Goal: Information Seeking & Learning: Find specific fact

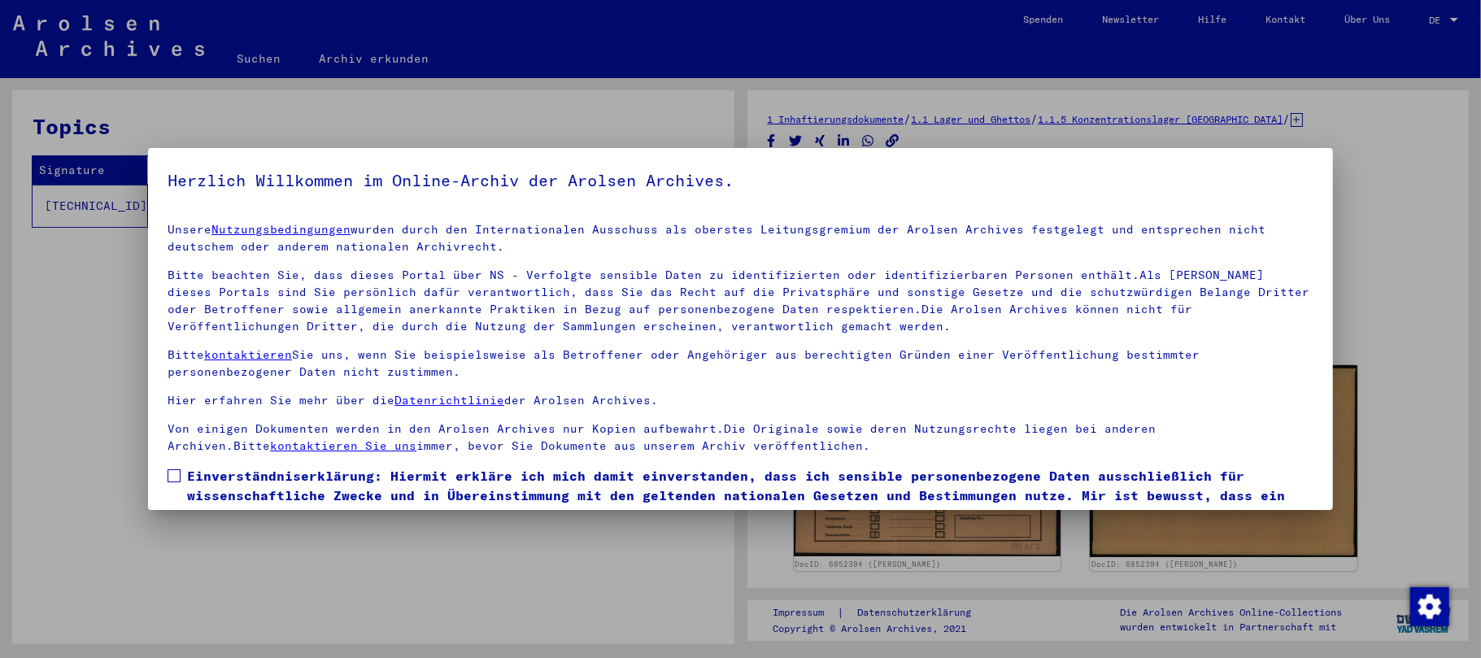
scroll to position [73, 0]
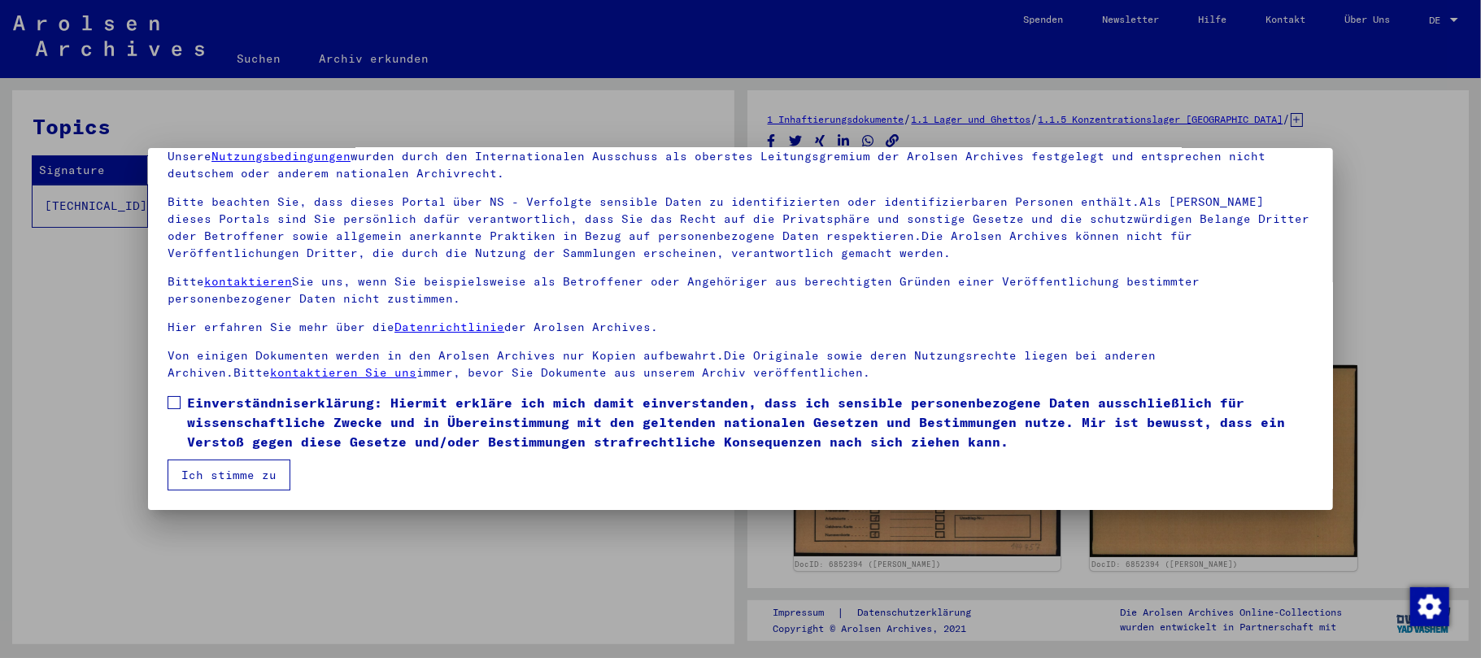
click at [173, 401] on span at bounding box center [174, 402] width 13 height 13
click at [220, 473] on button "Ich stimme zu" at bounding box center [229, 475] width 123 height 31
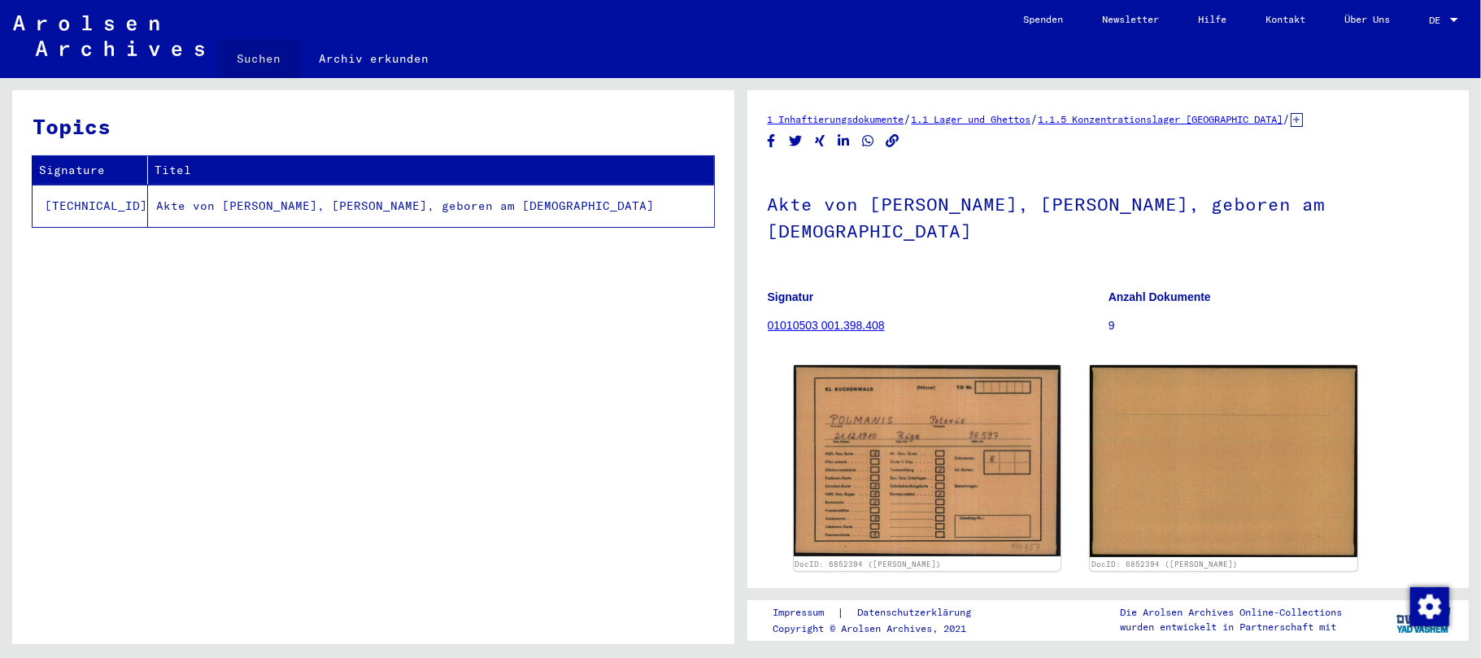
click at [254, 59] on link "Suchen" at bounding box center [258, 58] width 83 height 39
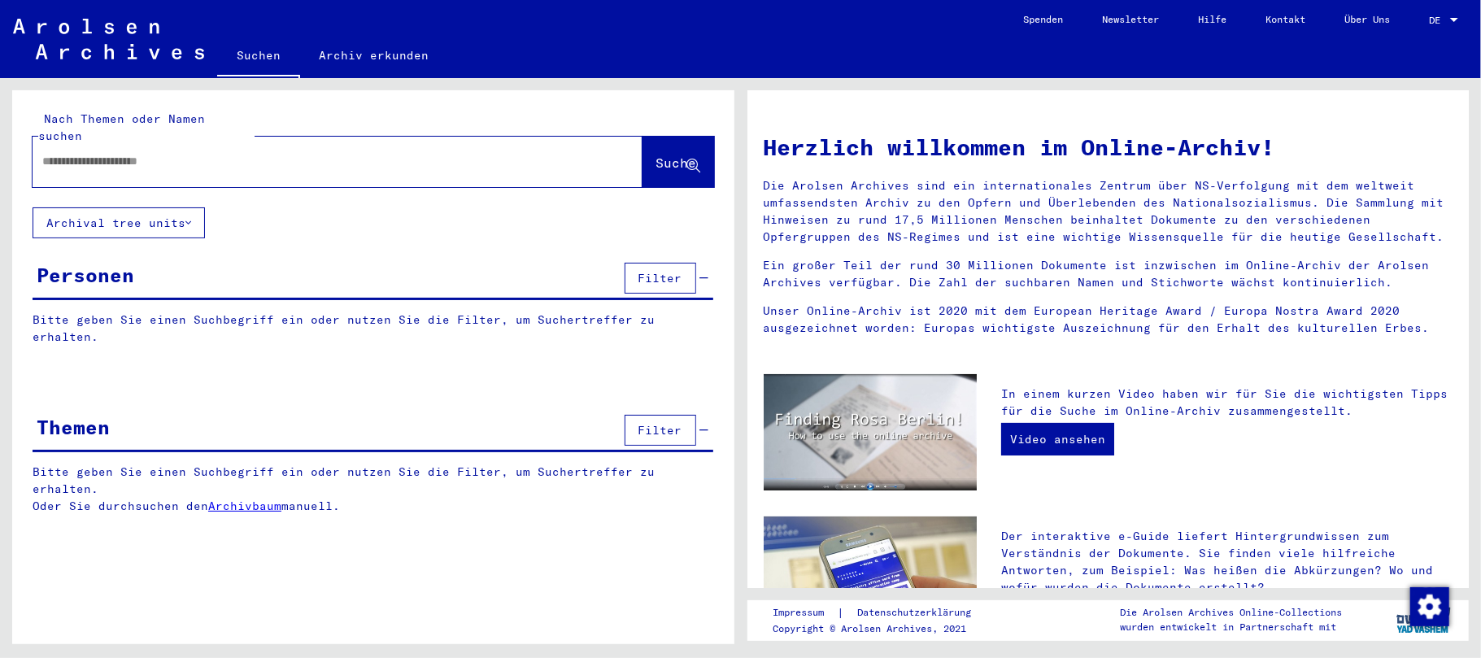
click at [72, 153] on input "text" at bounding box center [317, 161] width 551 height 17
type input "**********"
click at [417, 221] on div "**********" at bounding box center [373, 314] width 722 height 449
click at [656, 155] on span "Suche" at bounding box center [676, 163] width 41 height 16
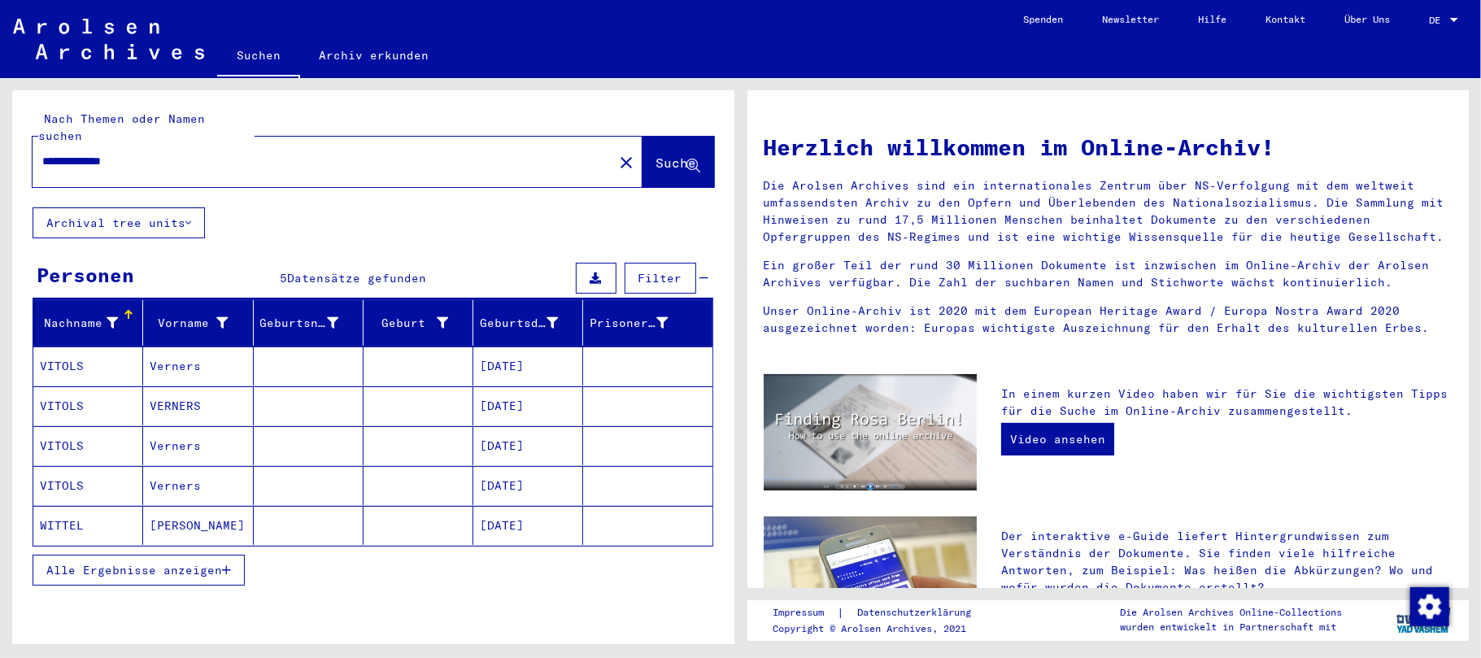
click at [551, 351] on mat-cell "[DATE]" at bounding box center [528, 365] width 110 height 39
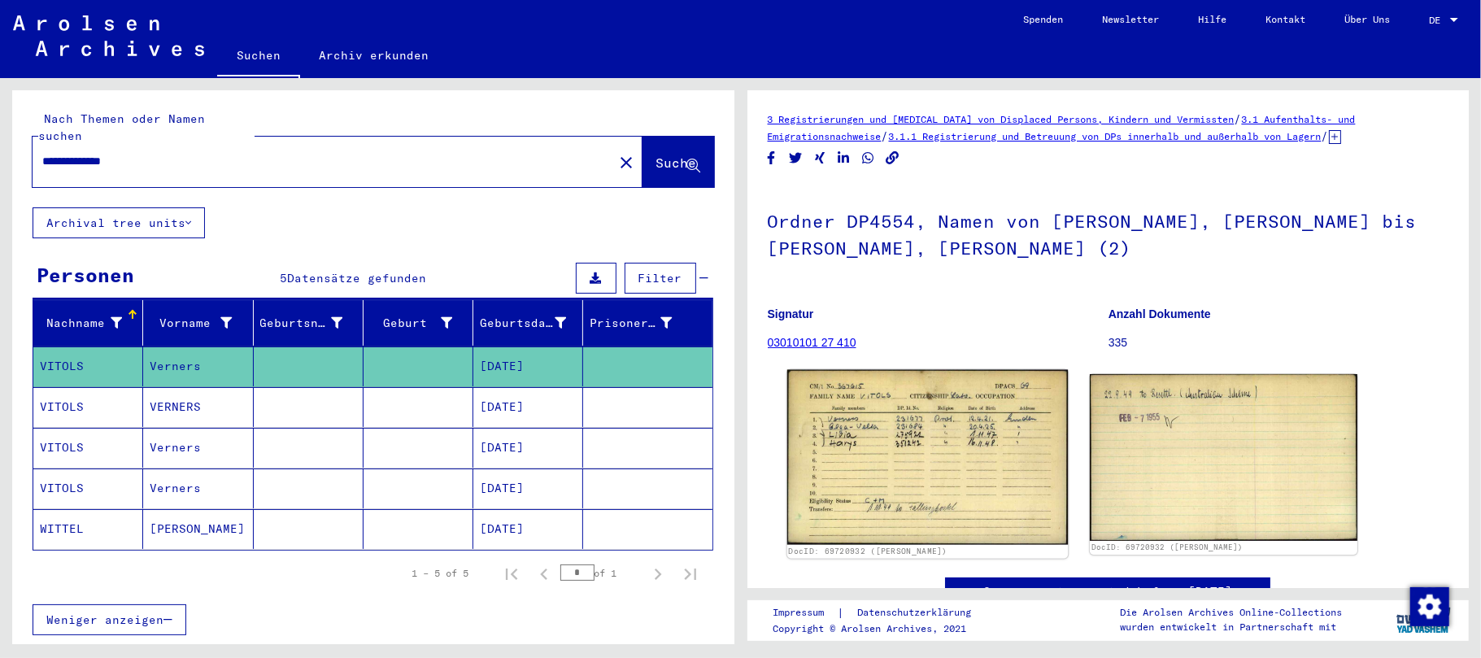
click at [861, 405] on img at bounding box center [927, 457] width 281 height 175
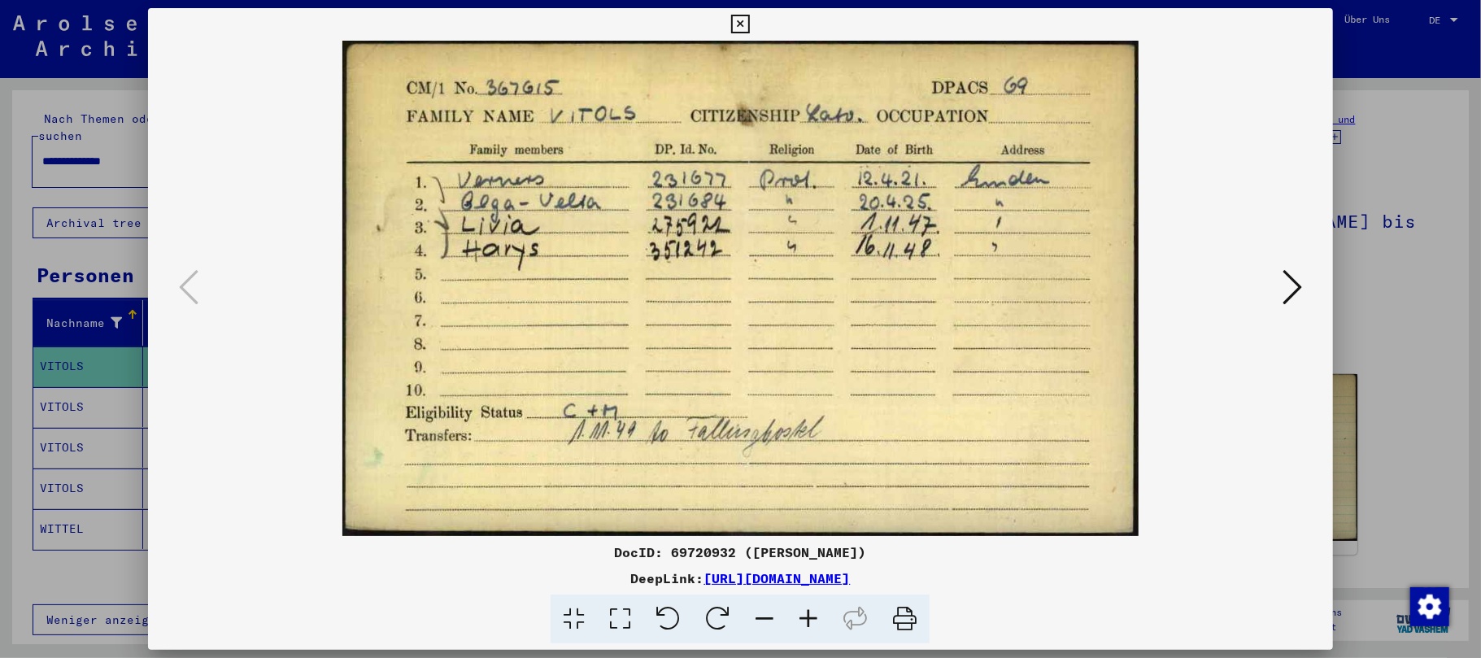
click at [743, 24] on icon at bounding box center [740, 25] width 19 height 20
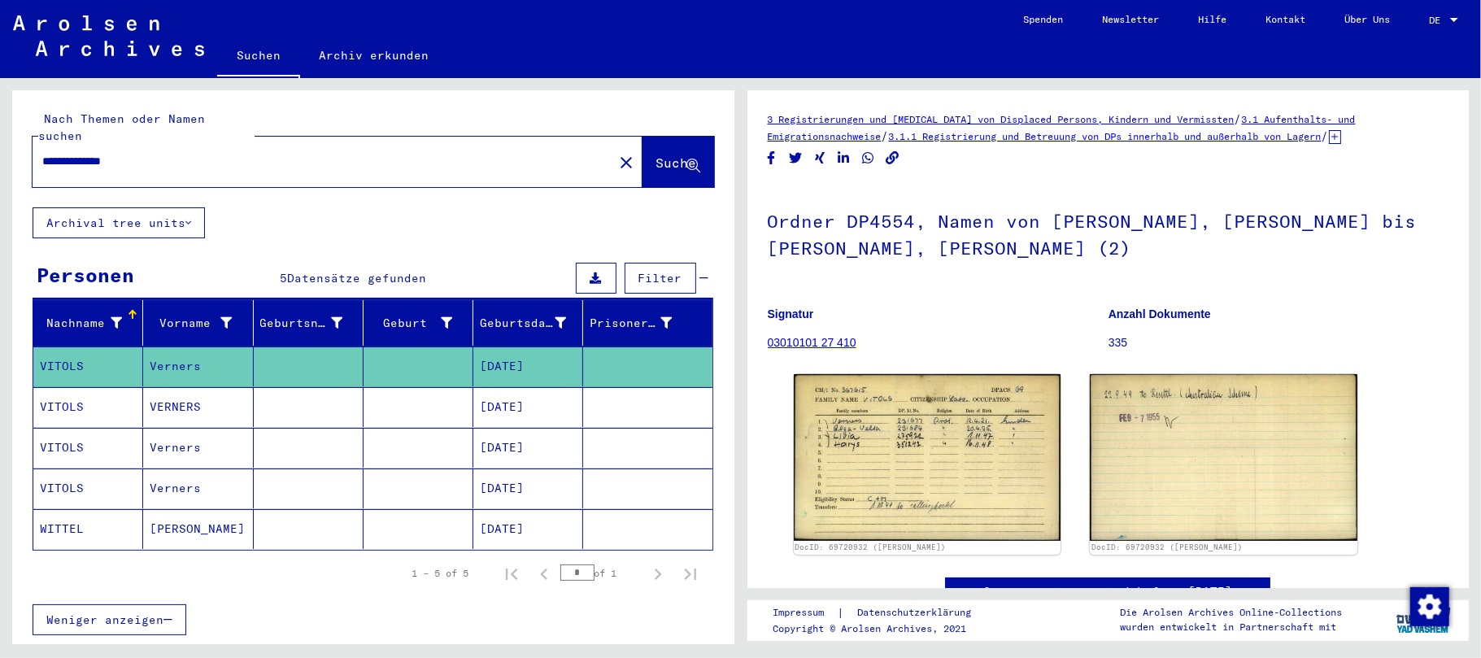
click at [551, 394] on mat-cell "[DATE]" at bounding box center [528, 407] width 110 height 40
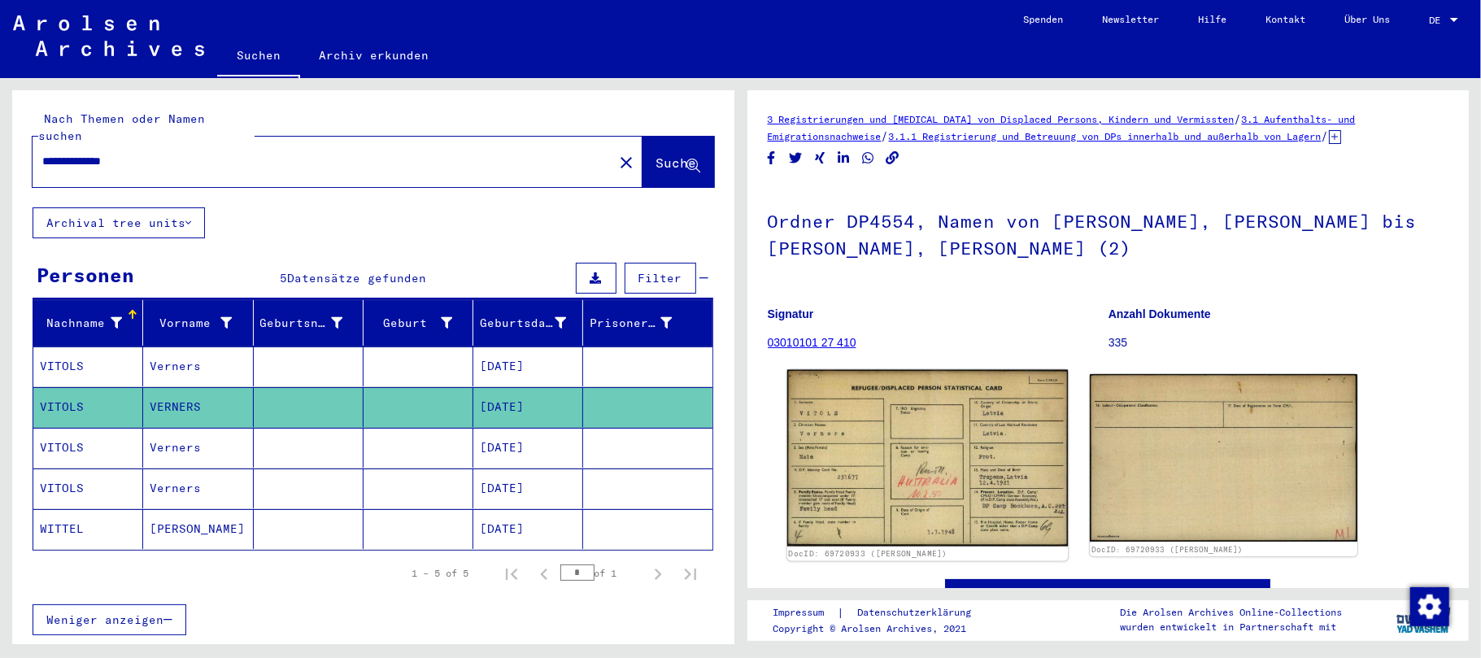
click at [903, 441] on img at bounding box center [927, 458] width 281 height 176
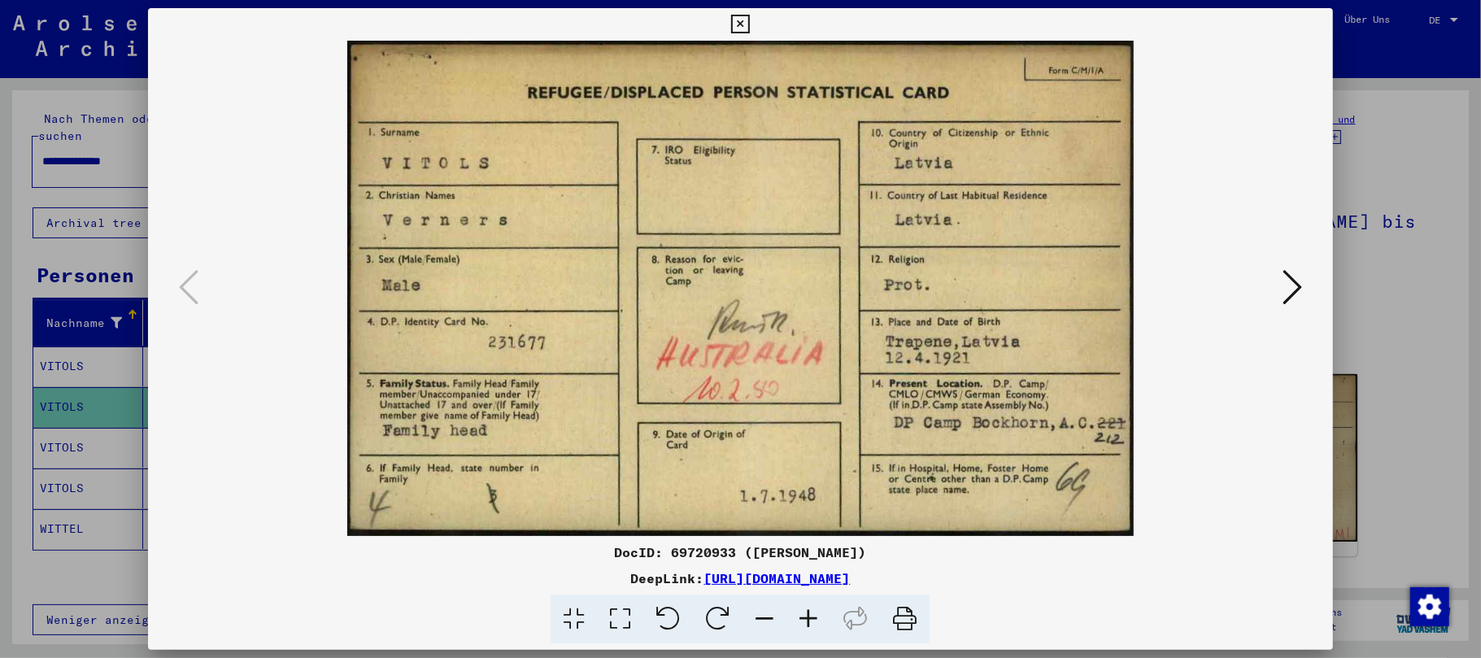
click at [743, 17] on icon at bounding box center [740, 25] width 19 height 20
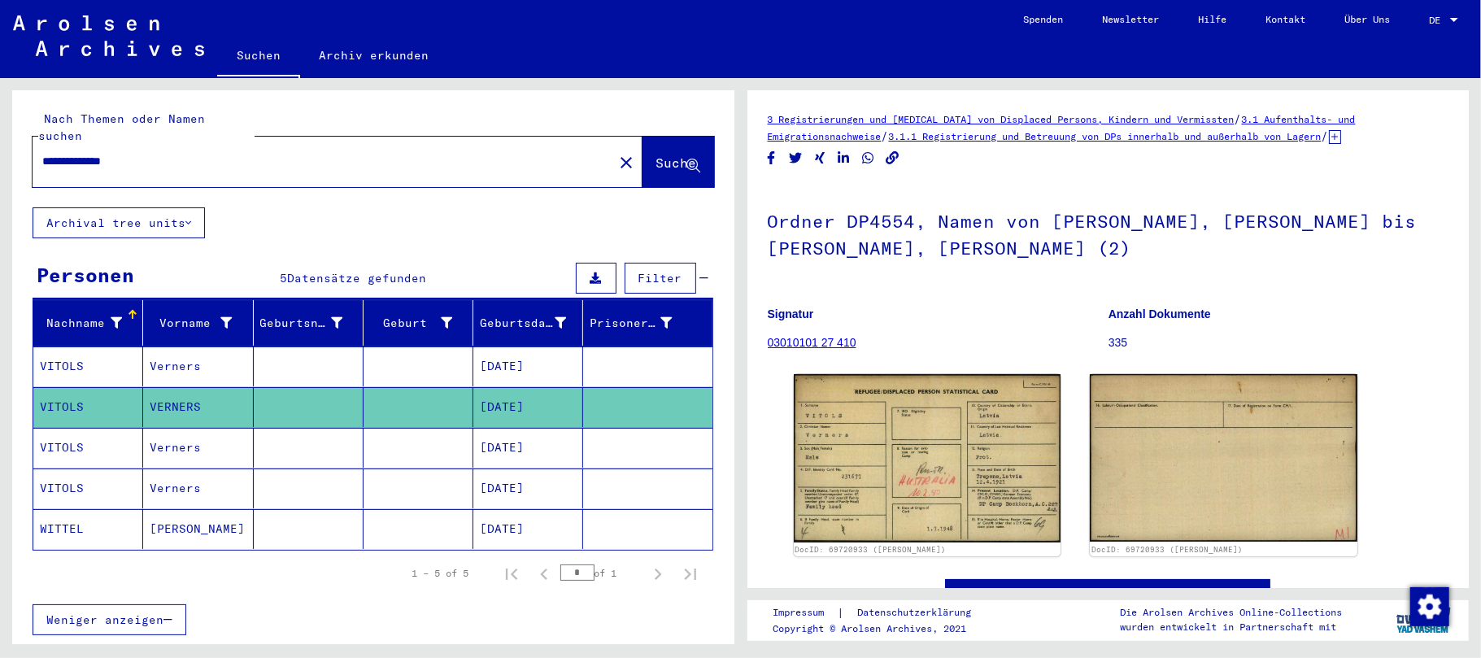
click at [561, 430] on mat-cell "[DATE]" at bounding box center [528, 448] width 110 height 40
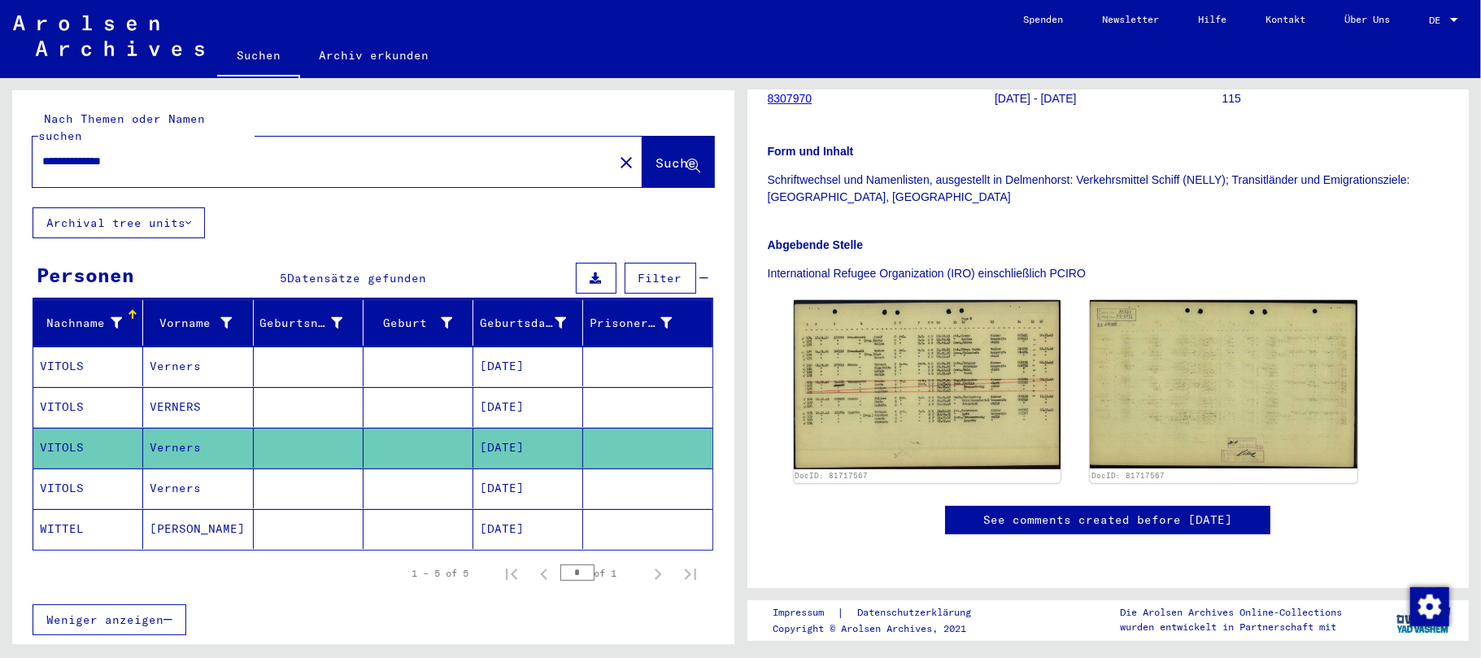
click at [547, 479] on mat-cell "[DATE]" at bounding box center [528, 488] width 110 height 40
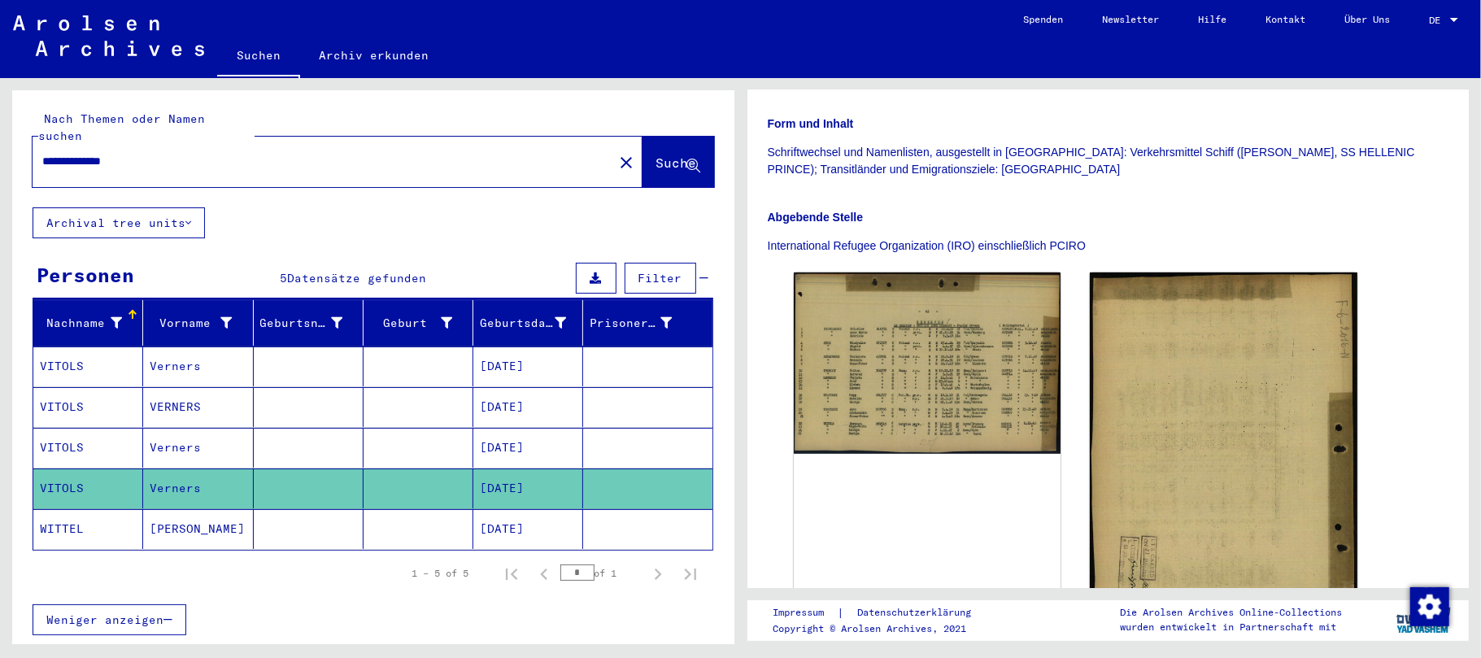
click at [554, 509] on mat-cell "[DATE]" at bounding box center [528, 529] width 110 height 40
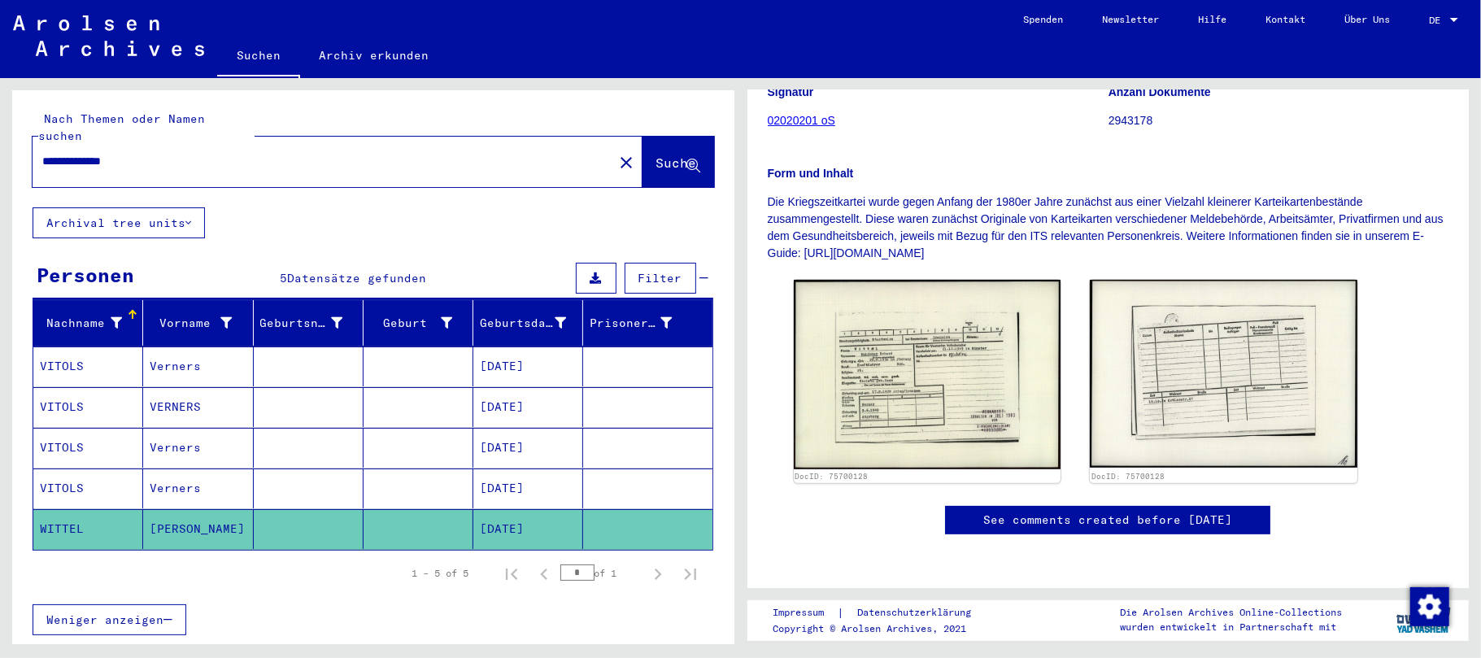
scroll to position [216, 0]
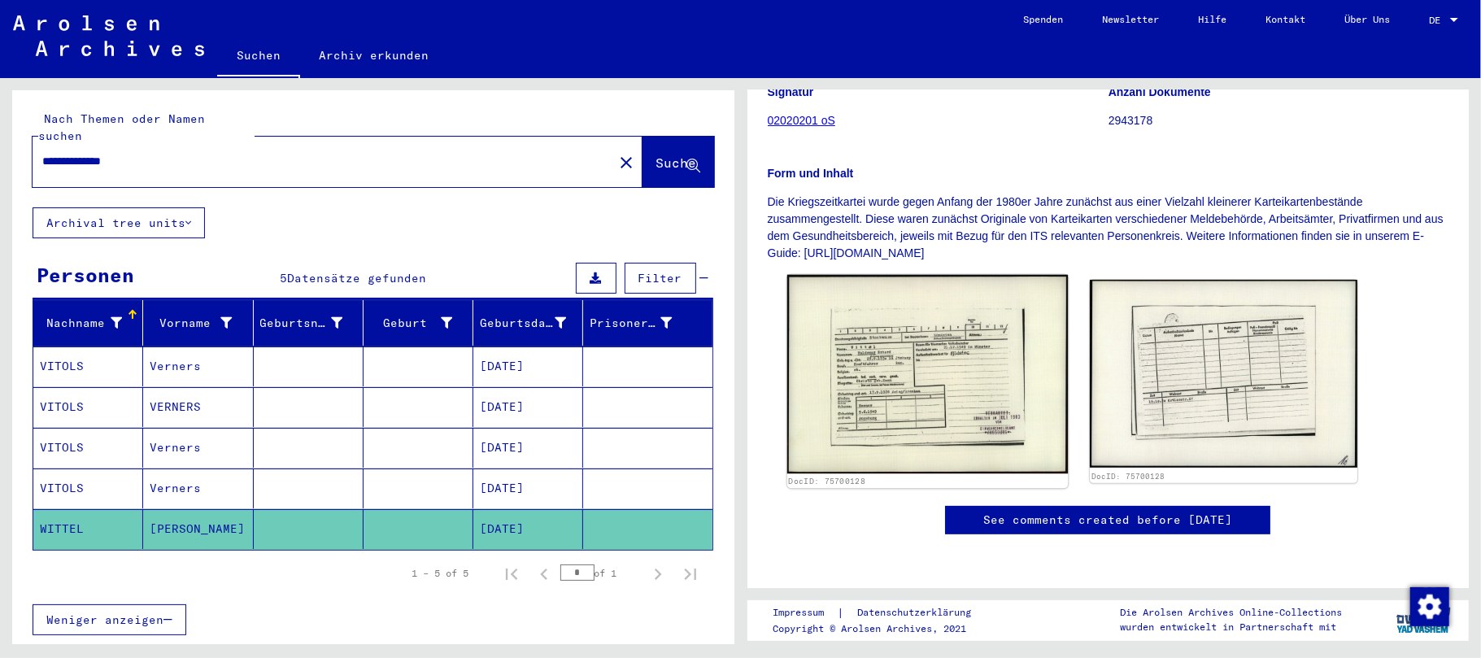
click at [869, 399] on img at bounding box center [927, 374] width 281 height 199
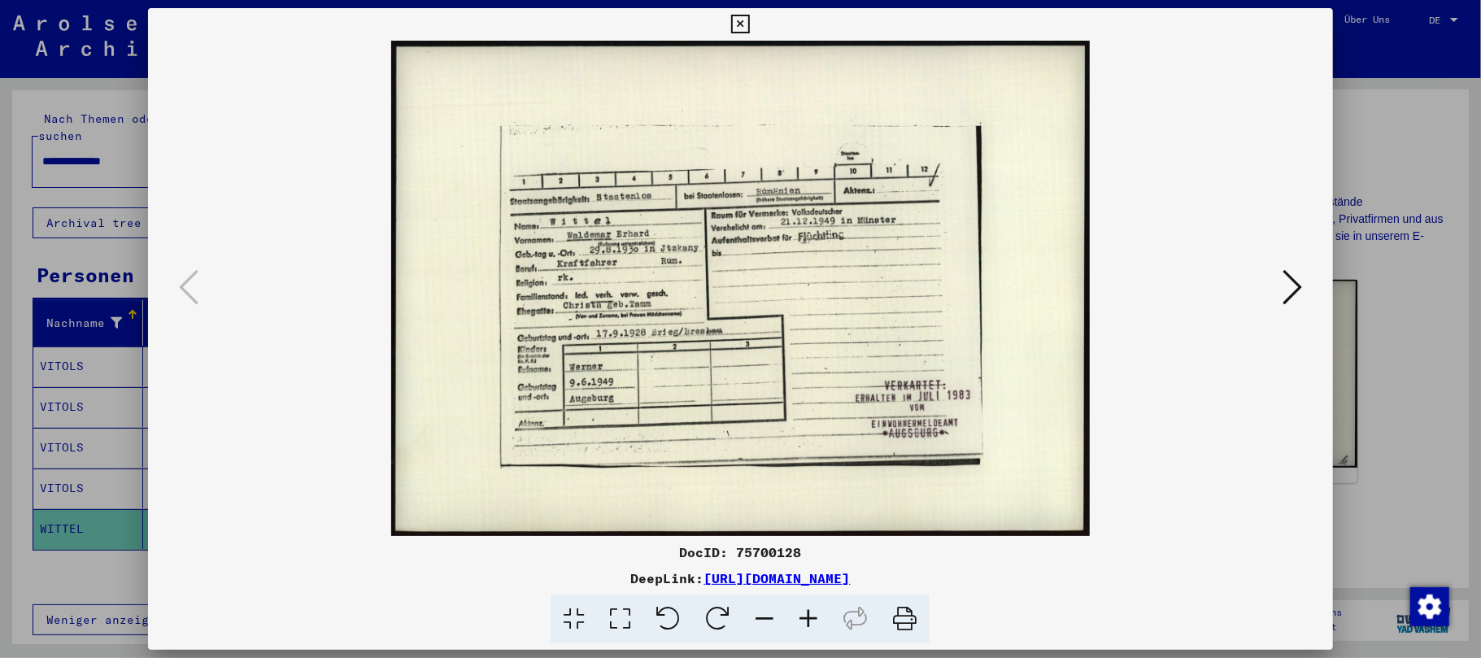
click at [742, 17] on icon at bounding box center [740, 25] width 19 height 20
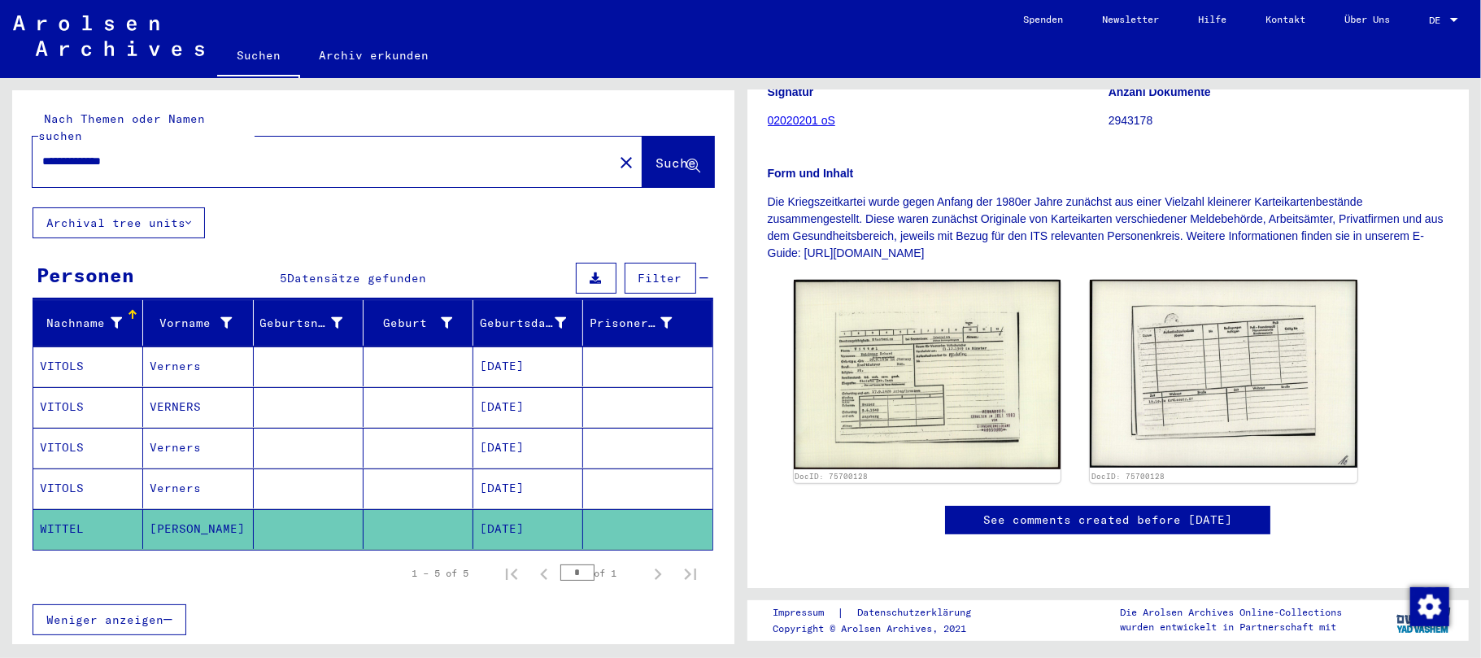
click at [551, 476] on mat-cell "[DATE]" at bounding box center [528, 488] width 110 height 40
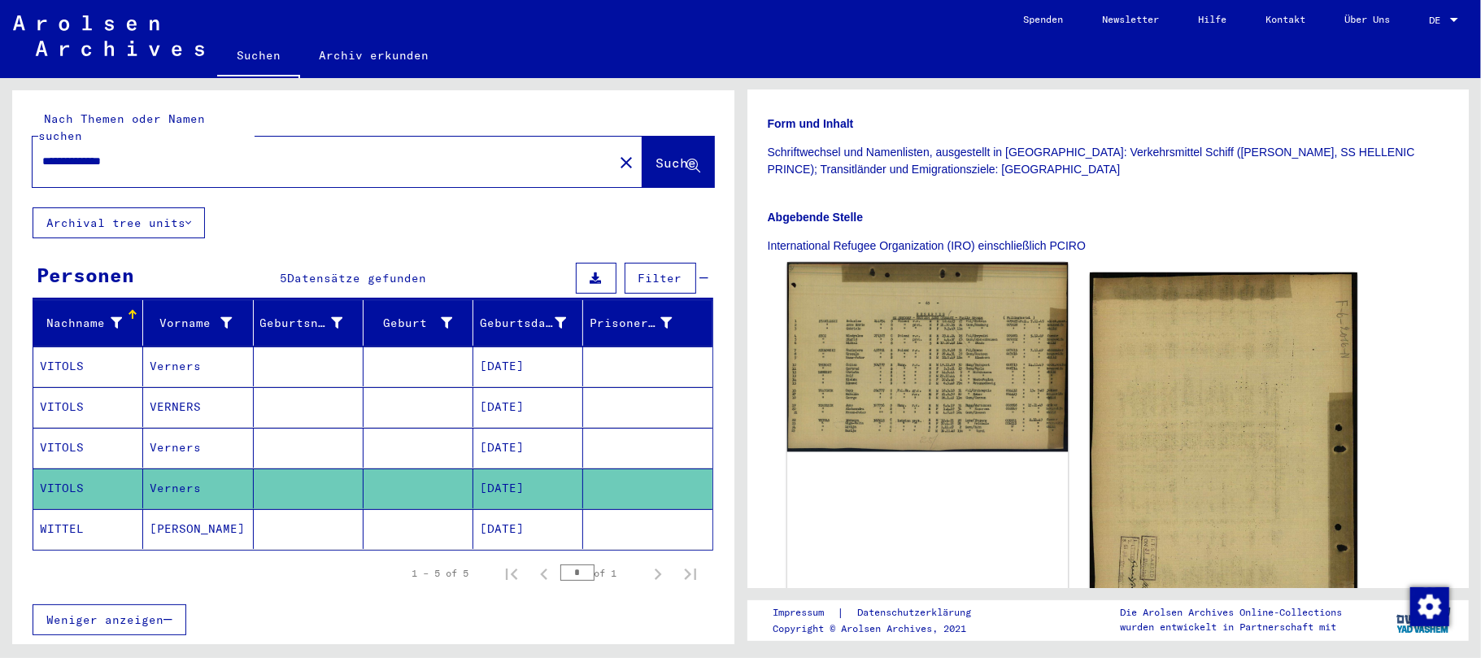
click at [870, 373] on img at bounding box center [927, 358] width 281 height 190
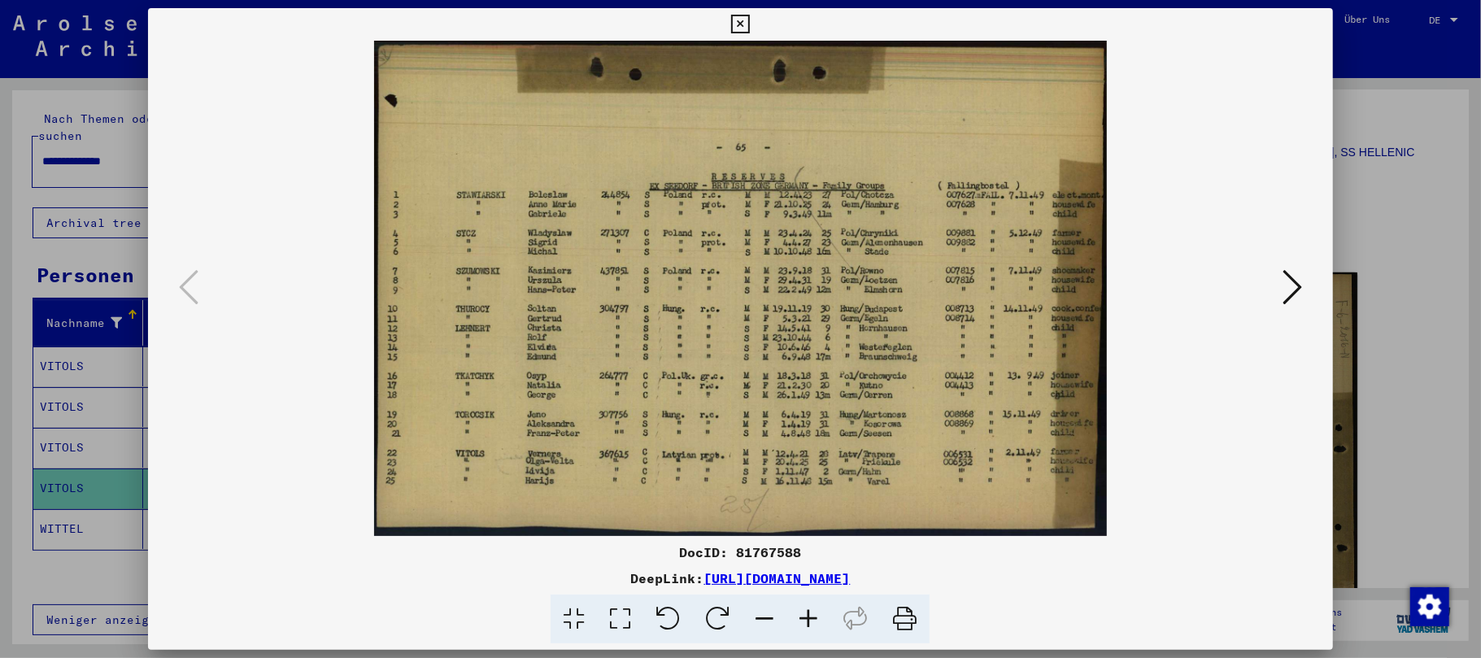
click at [808, 612] on icon at bounding box center [809, 620] width 44 height 50
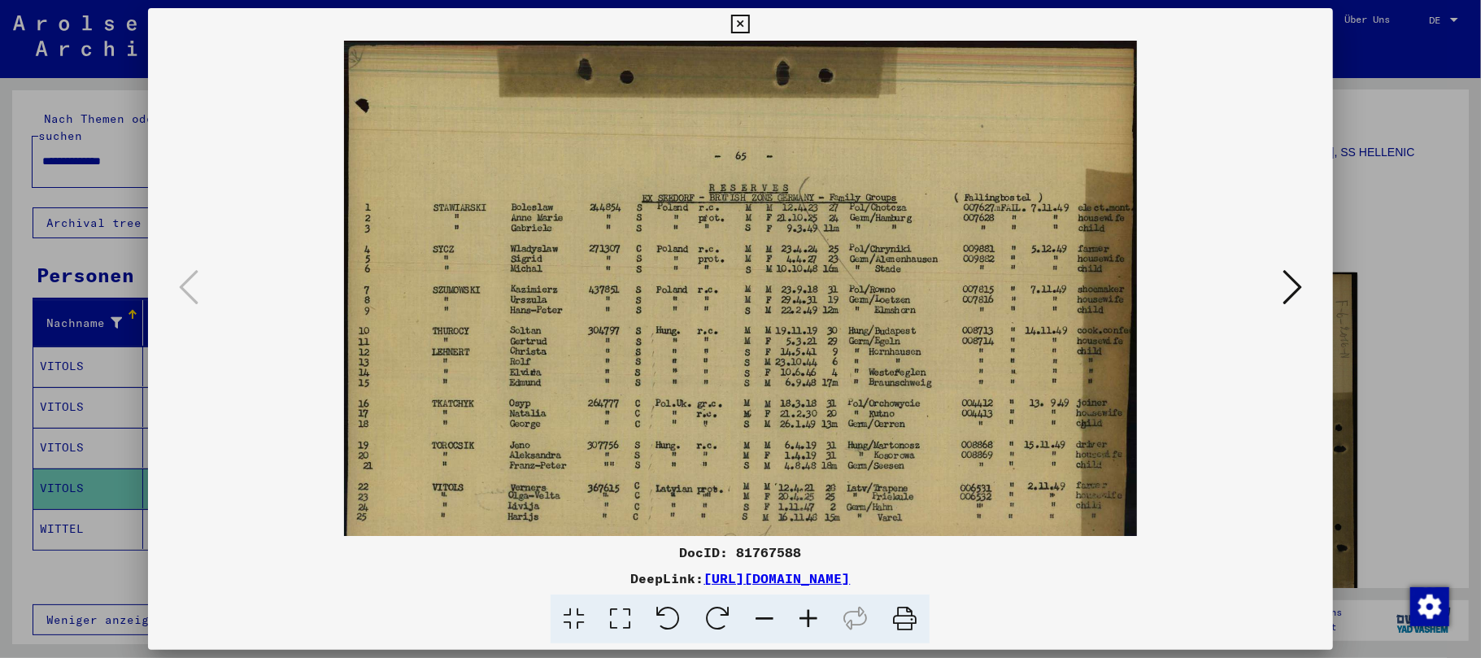
click at [808, 612] on icon at bounding box center [809, 620] width 44 height 50
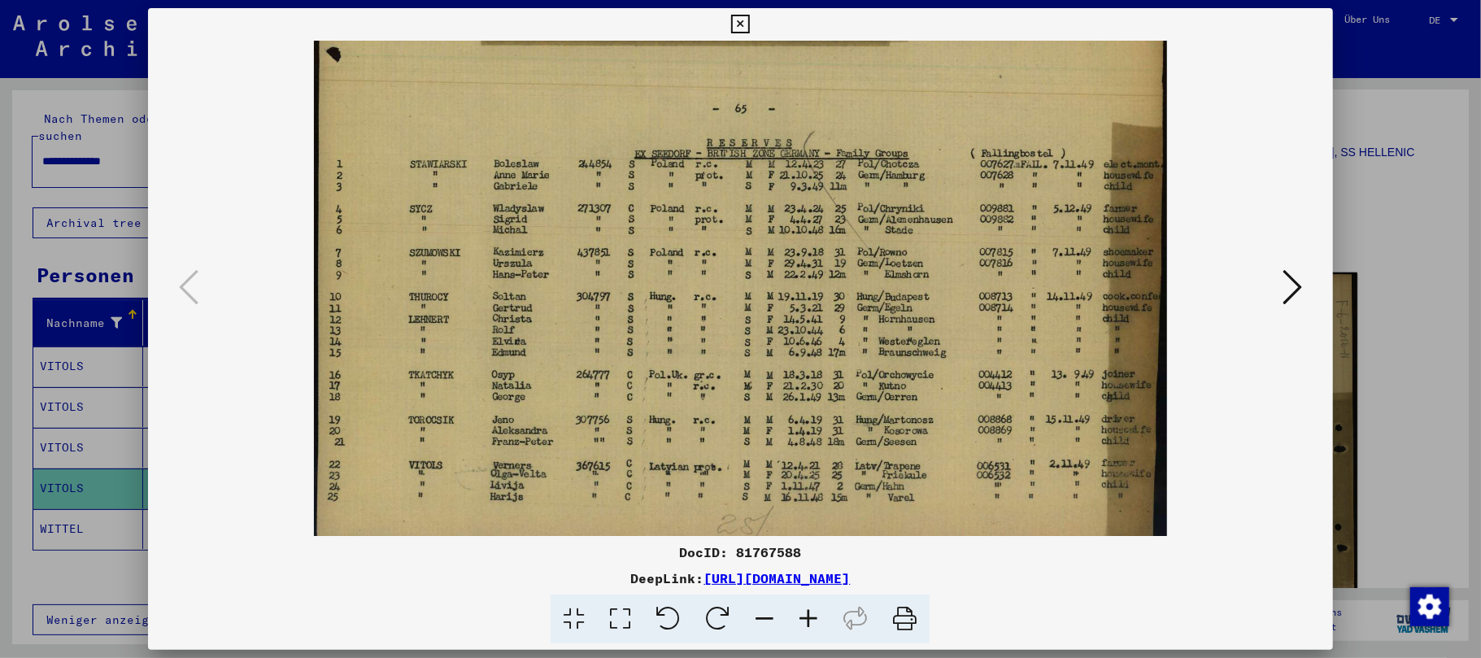
scroll to position [81, 0]
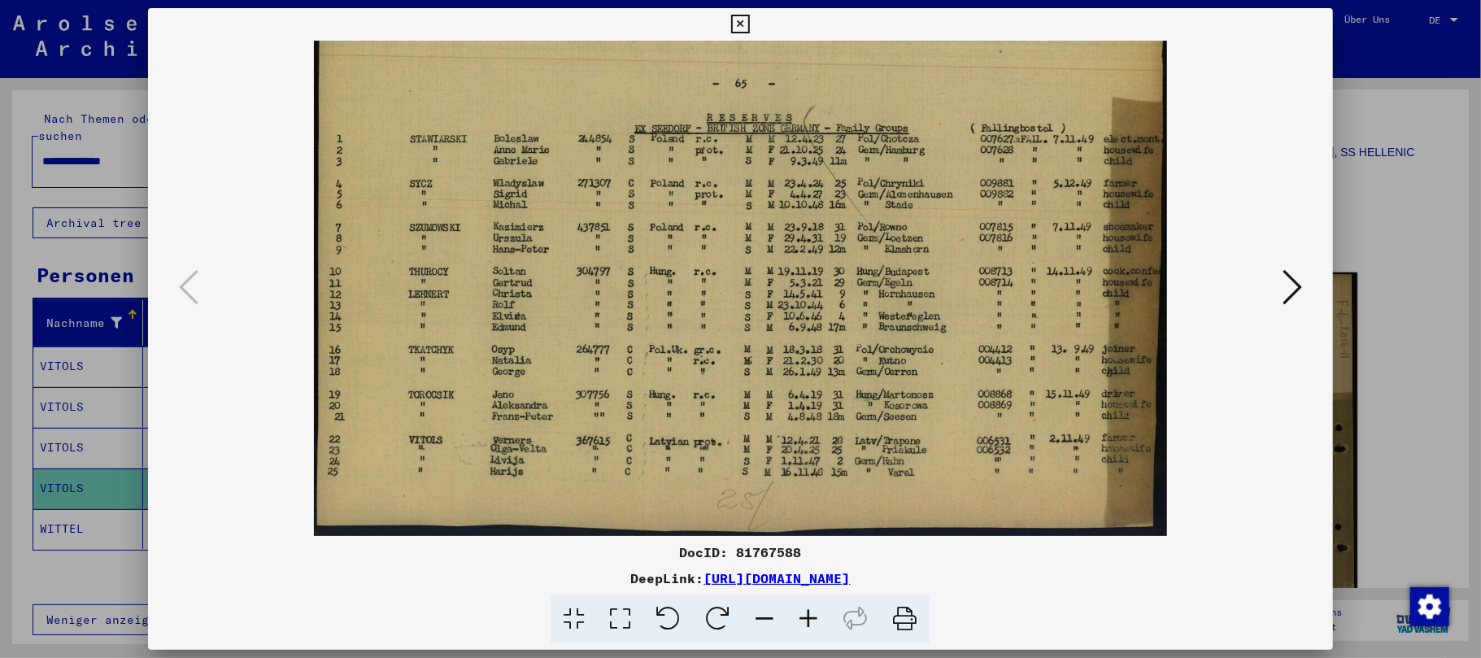
drag, startPoint x: 543, startPoint y: 439, endPoint x: 561, endPoint y: 314, distance: 126.5
click at [561, 317] on img at bounding box center [740, 247] width 852 height 577
